Goal: Task Accomplishment & Management: Complete application form

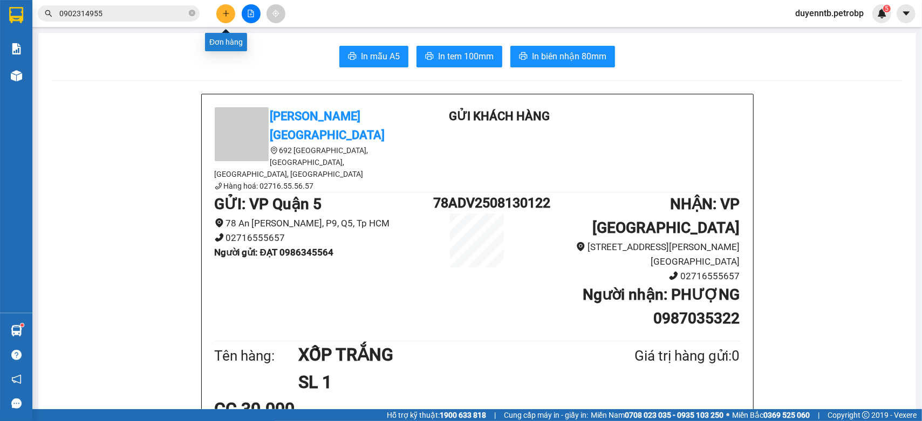
click at [226, 12] on icon "plus" at bounding box center [226, 14] width 8 height 8
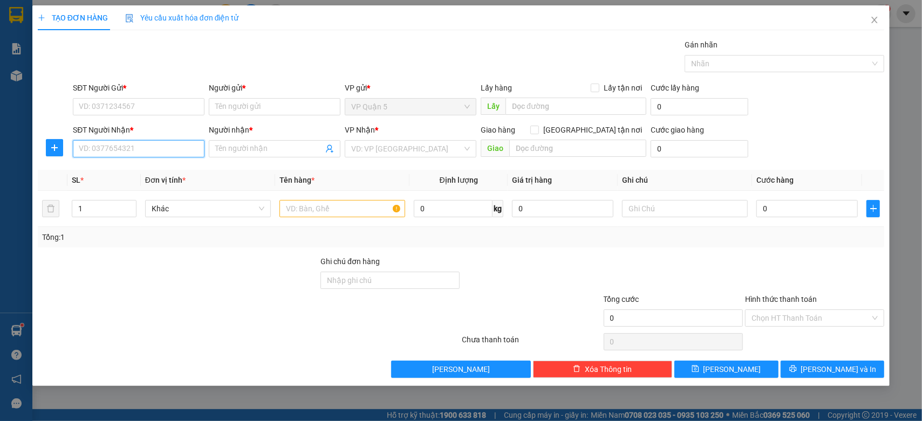
click at [136, 145] on input "SĐT Người Nhận *" at bounding box center [139, 148] width 132 height 17
type input "0898893833"
click at [127, 172] on div "0898893833 - LIÊN" at bounding box center [138, 171] width 119 height 12
type input "LIÊN"
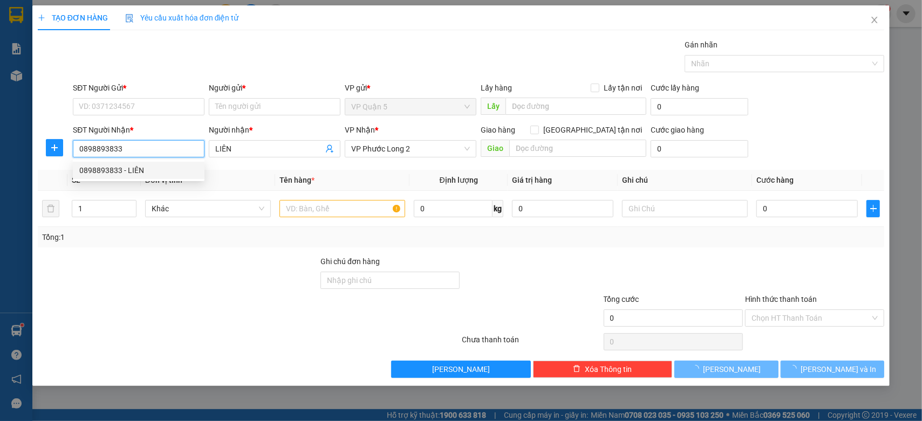
type input "30.000"
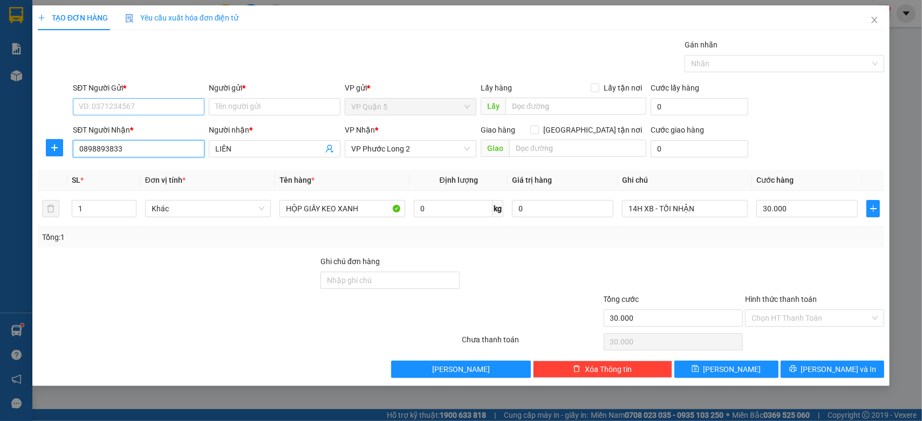
type input "0898893833"
click at [110, 114] on input "SĐT Người Gửi *" at bounding box center [139, 106] width 132 height 17
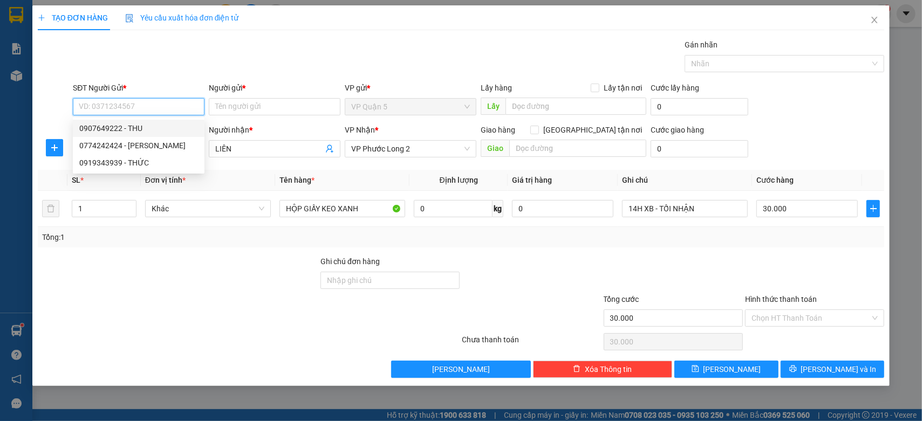
click at [129, 132] on div "0907649222 - THU" at bounding box center [138, 128] width 119 height 12
type input "0907649222"
type input "THU"
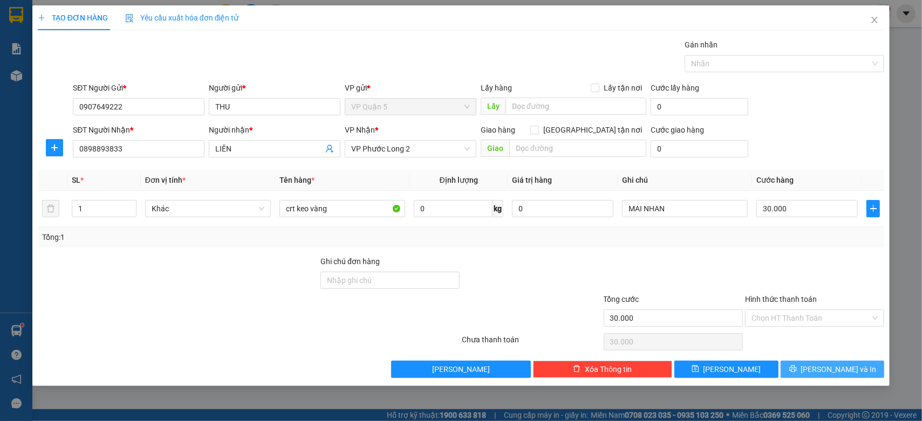
click at [802, 376] on button "[PERSON_NAME] và In" at bounding box center [833, 369] width 104 height 17
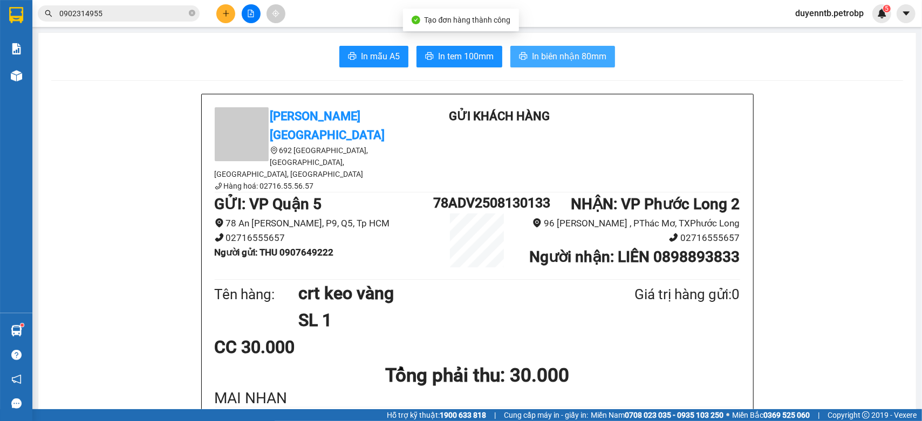
click at [584, 59] on span "In biên nhận 80mm" at bounding box center [569, 56] width 74 height 13
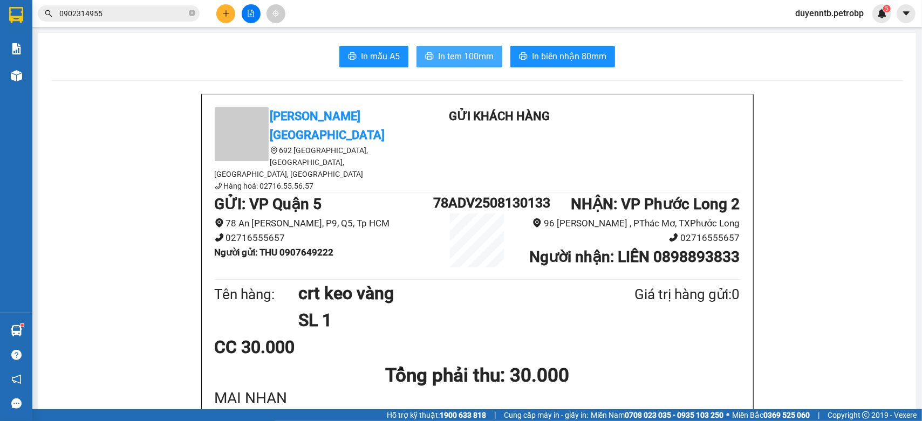
click at [442, 53] on span "In tem 100mm" at bounding box center [466, 56] width 56 height 13
